Goal: Task Accomplishment & Management: Use online tool/utility

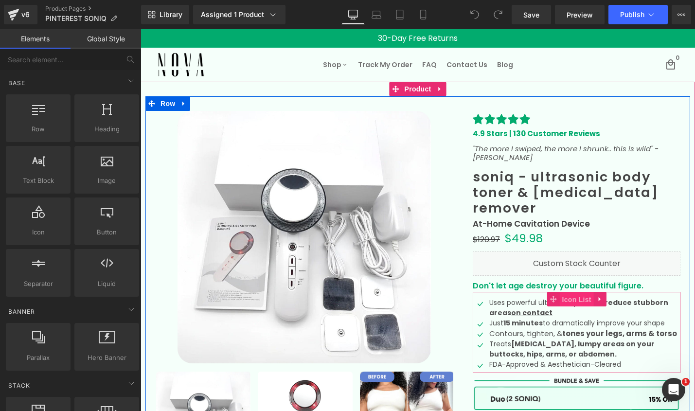
click at [577, 292] on span "Icon List" at bounding box center [576, 299] width 34 height 15
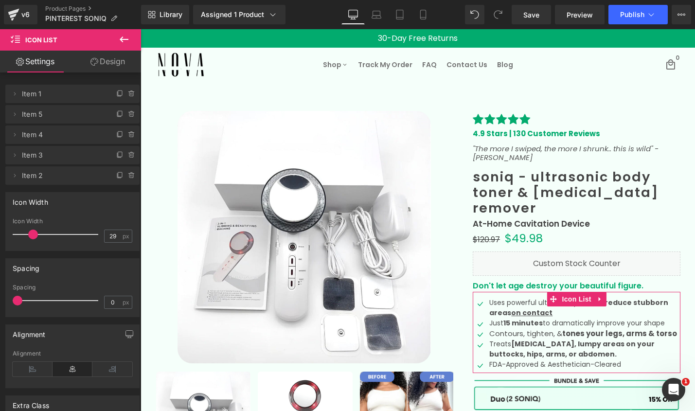
click at [107, 62] on link "Design" at bounding box center [107, 62] width 70 height 22
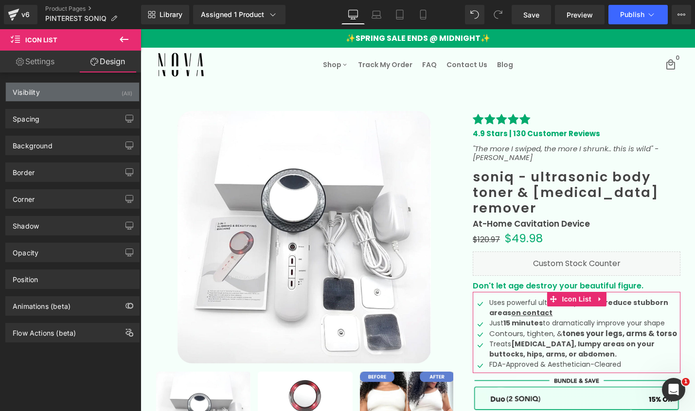
click at [110, 99] on div "Visibility (All)" at bounding box center [72, 92] width 133 height 18
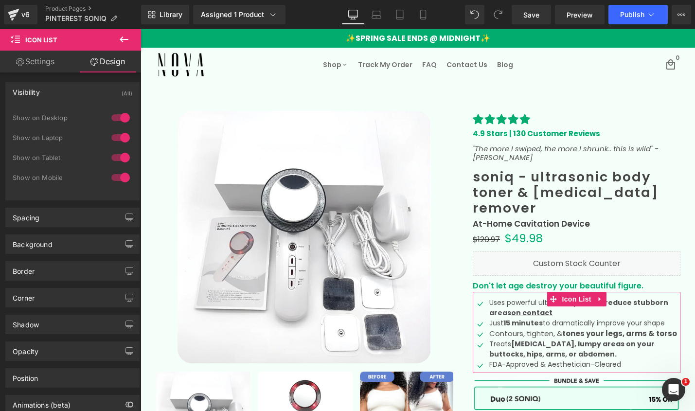
click at [121, 119] on div at bounding box center [120, 118] width 23 height 16
click at [120, 139] on div at bounding box center [120, 138] width 23 height 16
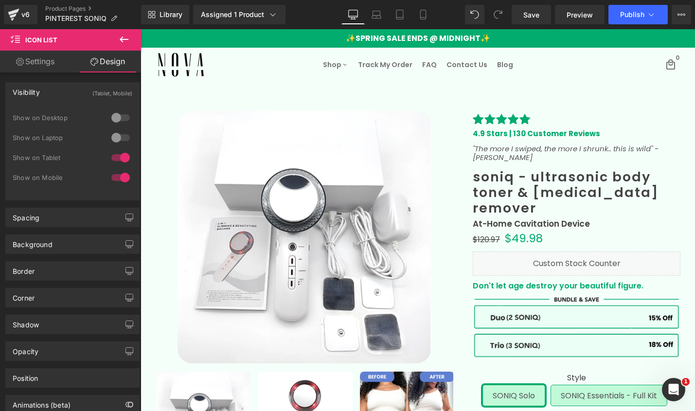
click at [120, 155] on div at bounding box center [120, 158] width 23 height 16
click at [530, 17] on span "Save" at bounding box center [531, 15] width 16 height 10
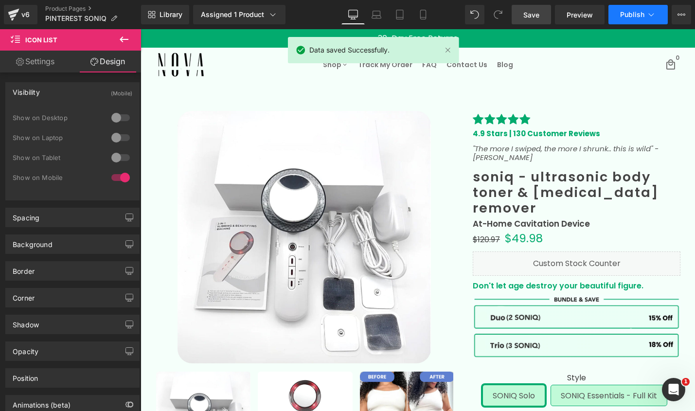
click at [636, 17] on span "Publish" at bounding box center [632, 15] width 24 height 8
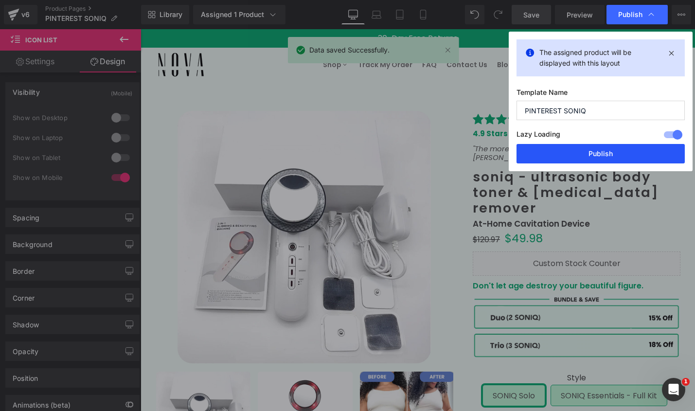
drag, startPoint x: 582, startPoint y: 157, endPoint x: 539, endPoint y: 11, distance: 151.5
click at [582, 157] on button "Publish" at bounding box center [600, 153] width 168 height 19
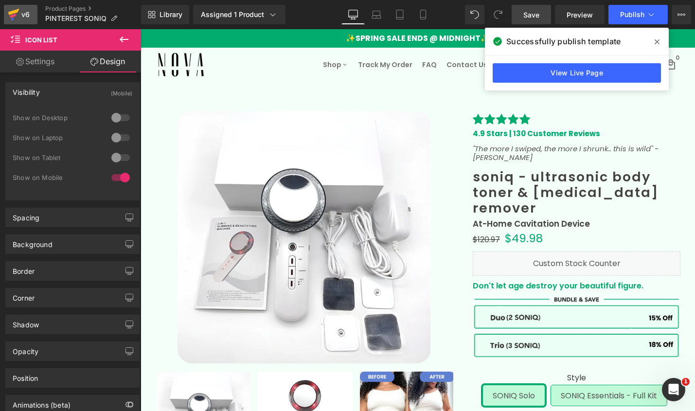
click at [14, 17] on icon at bounding box center [14, 14] width 12 height 24
